Goal: Task Accomplishment & Management: Use online tool/utility

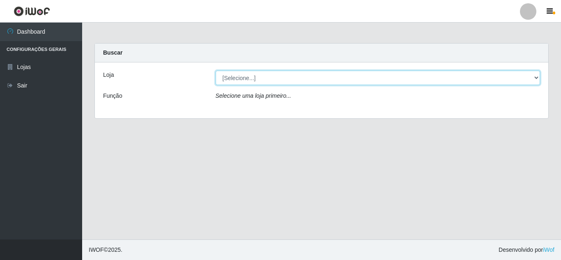
click at [425, 79] on select "[Selecione...] Queiroz Atacadão - [GEOGRAPHIC_DATA]" at bounding box center [378, 78] width 325 height 14
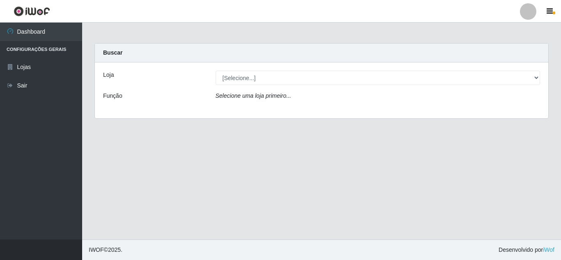
click at [423, 110] on div "Loja [Selecione...] Queiroz Atacadão - Mossoró Função Selecione uma loja primei…" at bounding box center [321, 90] width 453 height 56
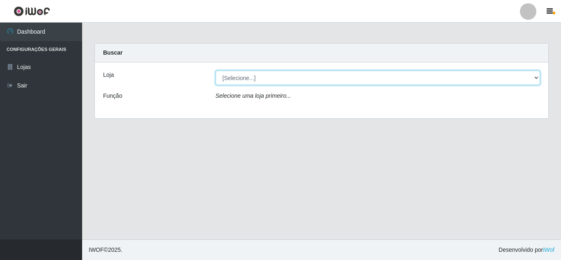
click at [425, 78] on select "[Selecione...] Queiroz Atacadão - [GEOGRAPHIC_DATA]" at bounding box center [378, 78] width 325 height 14
select select "225"
click at [216, 71] on select "[Selecione...] Queiroz Atacadão - [GEOGRAPHIC_DATA]" at bounding box center [378, 78] width 325 height 14
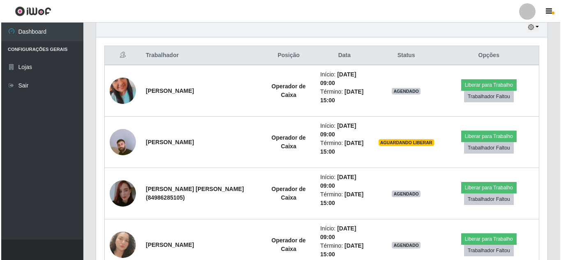
scroll to position [272, 0]
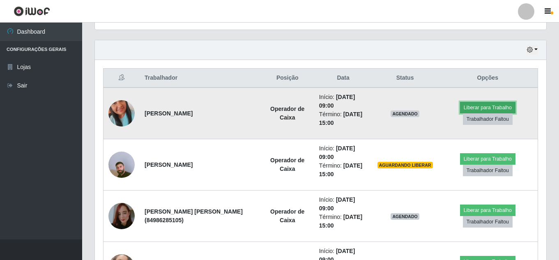
click at [484, 103] on button "Liberar para Trabalho" at bounding box center [487, 107] width 55 height 11
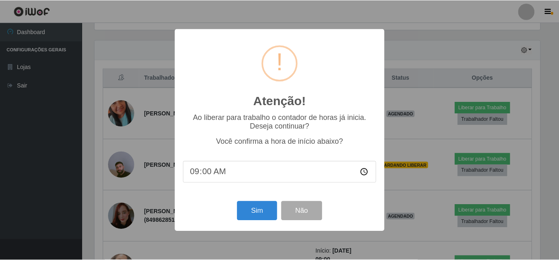
scroll to position [170, 447]
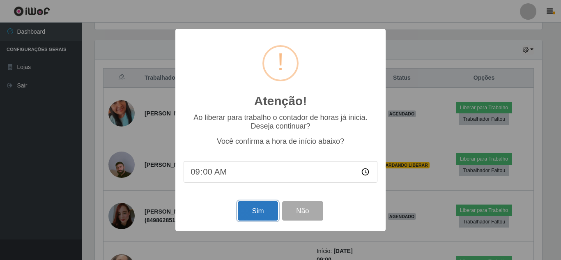
click at [256, 212] on button "Sim" at bounding box center [258, 210] width 40 height 19
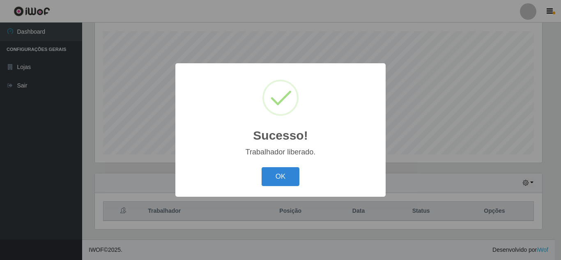
click at [262, 167] on button "OK" at bounding box center [281, 176] width 38 height 19
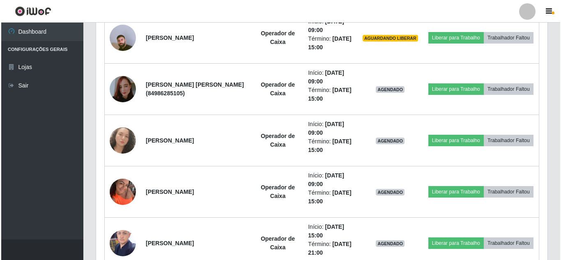
scroll to position [411, 0]
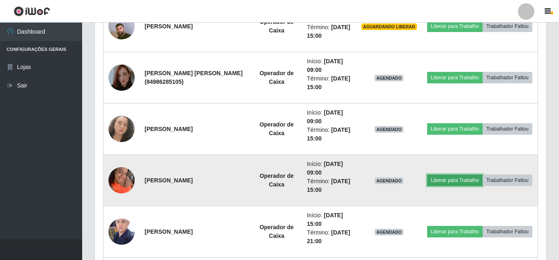
click at [476, 178] on button "Liberar para Trabalho" at bounding box center [454, 179] width 55 height 11
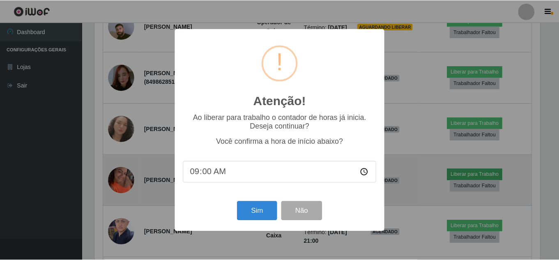
scroll to position [170, 447]
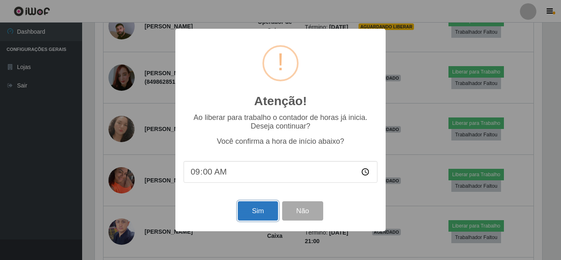
click at [267, 216] on button "Sim" at bounding box center [258, 210] width 40 height 19
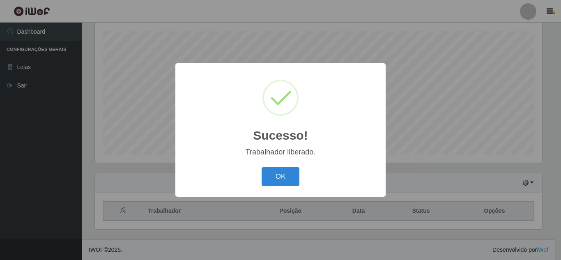
click at [262, 167] on button "OK" at bounding box center [281, 176] width 38 height 19
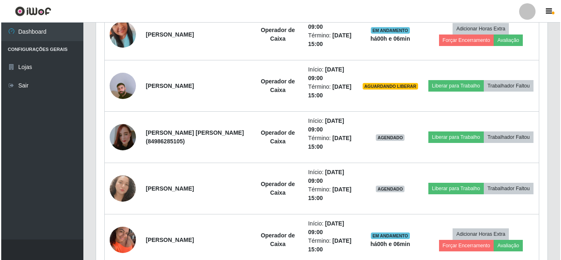
scroll to position [358, 0]
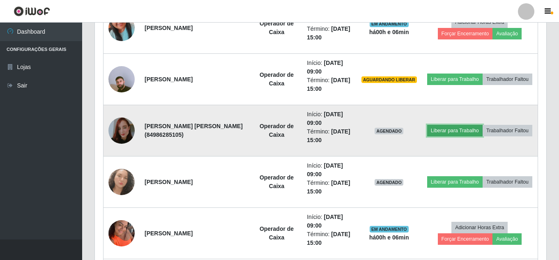
click at [482, 126] on button "Liberar para Trabalho" at bounding box center [454, 130] width 55 height 11
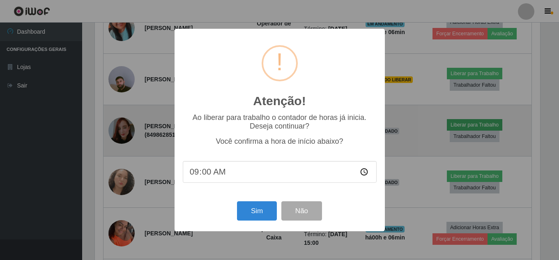
scroll to position [170, 447]
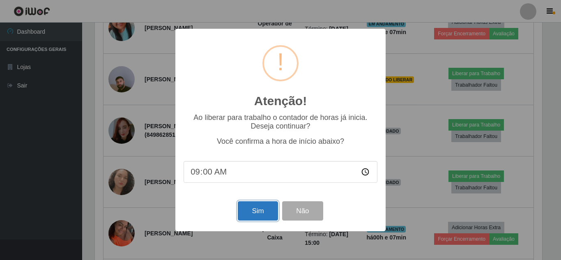
click at [256, 209] on button "Sim" at bounding box center [258, 210] width 40 height 19
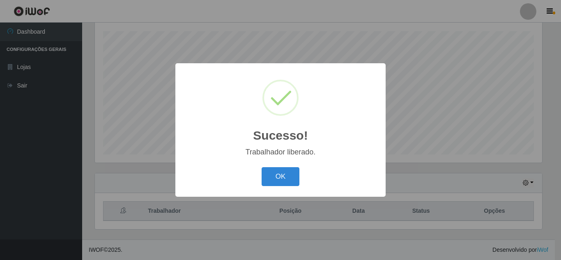
click at [262, 167] on button "OK" at bounding box center [281, 176] width 38 height 19
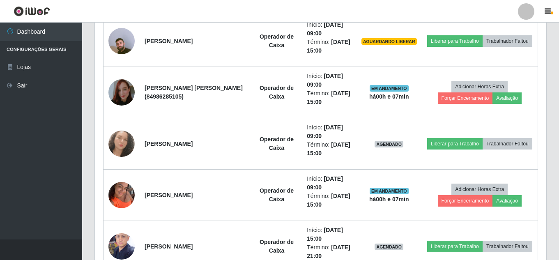
scroll to position [402, 0]
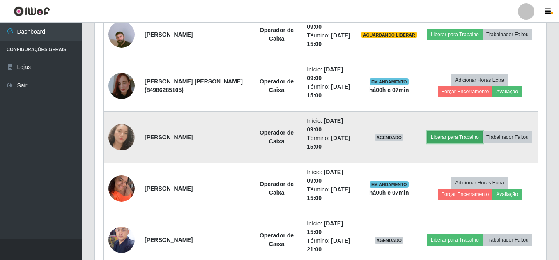
click at [482, 133] on button "Liberar para Trabalho" at bounding box center [454, 136] width 55 height 11
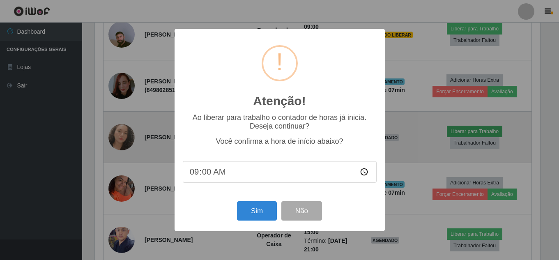
scroll to position [170, 447]
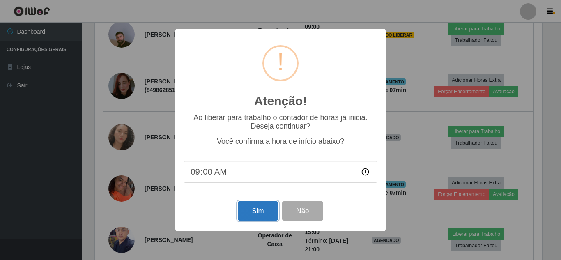
click at [262, 216] on button "Sim" at bounding box center [258, 210] width 40 height 19
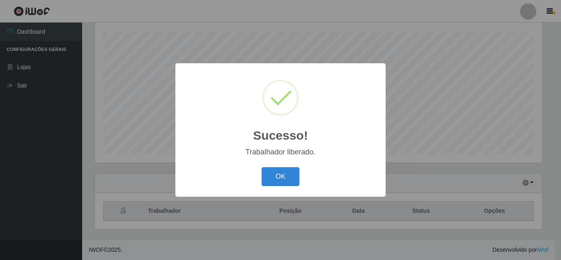
click at [262, 167] on button "OK" at bounding box center [281, 176] width 38 height 19
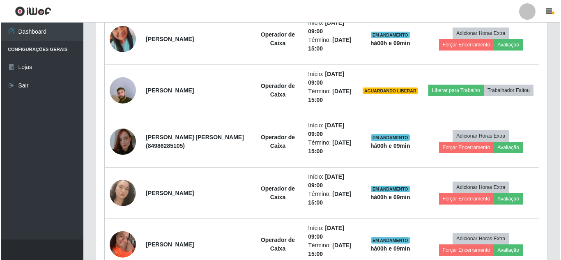
scroll to position [351, 0]
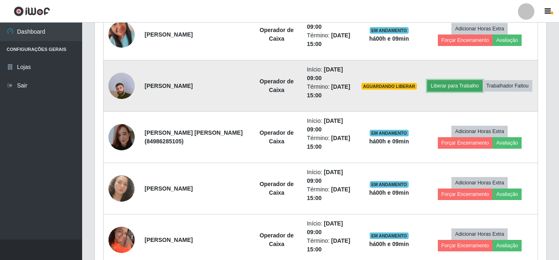
click at [482, 80] on button "Liberar para Trabalho" at bounding box center [454, 85] width 55 height 11
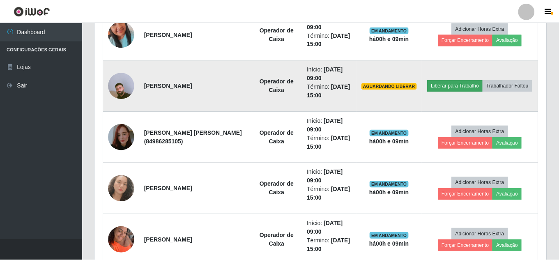
scroll to position [170, 447]
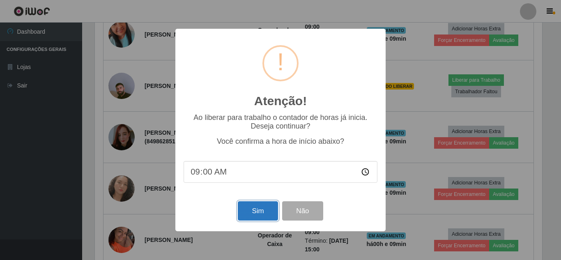
click at [252, 207] on button "Sim" at bounding box center [258, 210] width 40 height 19
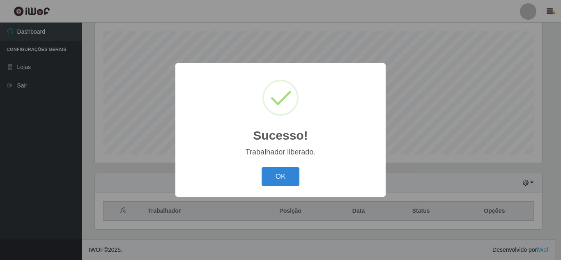
click at [262, 167] on button "OK" at bounding box center [281, 176] width 38 height 19
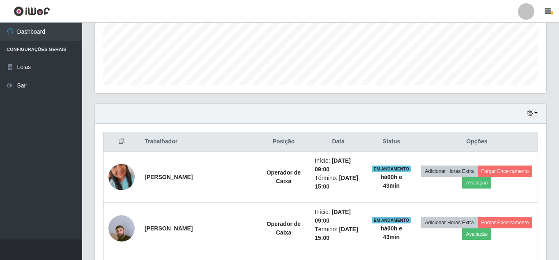
scroll to position [207, 0]
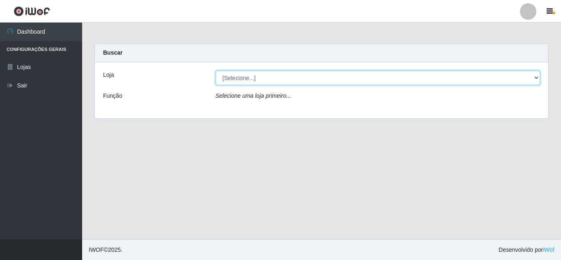
click at [423, 78] on select "[Selecione...] Queiroz Atacadão - [GEOGRAPHIC_DATA]" at bounding box center [378, 78] width 325 height 14
select select "225"
click at [216, 71] on select "[Selecione...] Queiroz Atacadão - [GEOGRAPHIC_DATA]" at bounding box center [378, 78] width 325 height 14
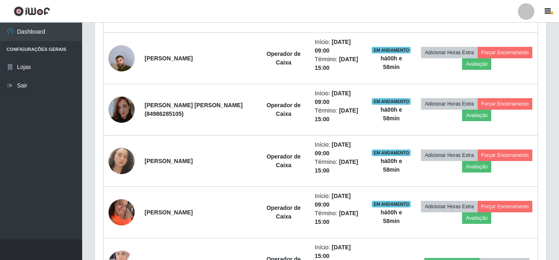
scroll to position [385, 0]
